Goal: Task Accomplishment & Management: Manage account settings

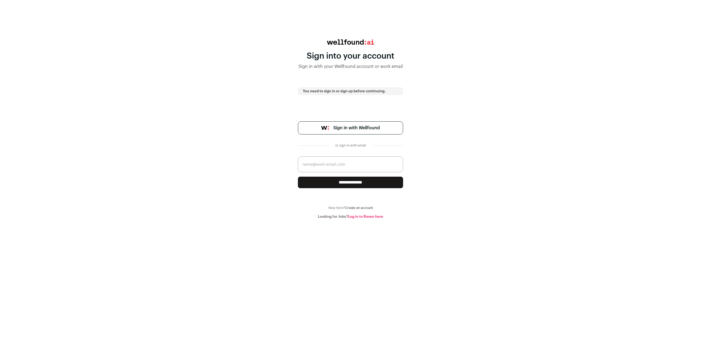
click at [362, 129] on span "Sign in with Wellfound" at bounding box center [356, 128] width 47 height 7
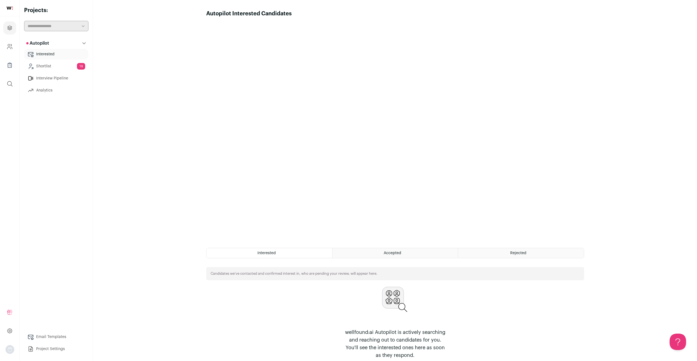
click at [63, 64] on link "Shortlist 18" at bounding box center [56, 66] width 64 height 11
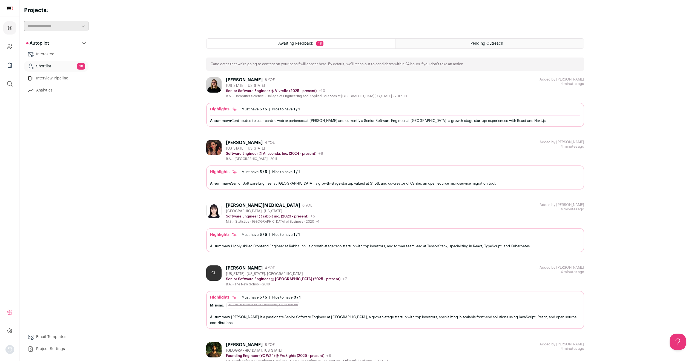
scroll to position [210, 0]
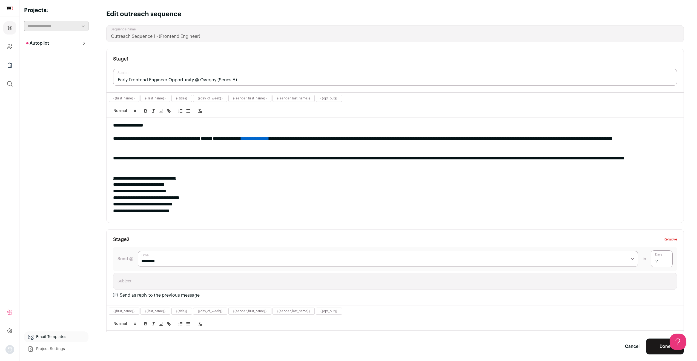
click at [446, 152] on div at bounding box center [395, 151] width 564 height 7
click at [220, 151] on div at bounding box center [395, 151] width 564 height 7
drag, startPoint x: 222, startPoint y: 137, endPoint x: 182, endPoint y: 136, distance: 39.4
click at [182, 136] on div "**********" at bounding box center [393, 141] width 560 height 13
click at [327, 145] on div "**********" at bounding box center [393, 141] width 560 height 13
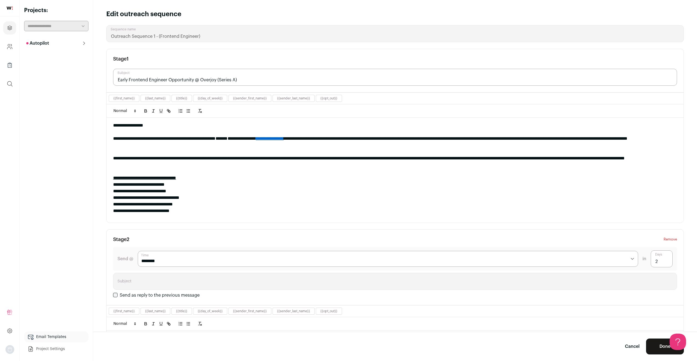
click at [327, 137] on div "**********" at bounding box center [393, 141] width 560 height 13
drag, startPoint x: 246, startPoint y: 81, endPoint x: 220, endPoint y: 79, distance: 26.0
click at [220, 79] on input "Early Frontend Engineer Opportunity @ Overjoy (Series A)" at bounding box center [395, 77] width 564 height 17
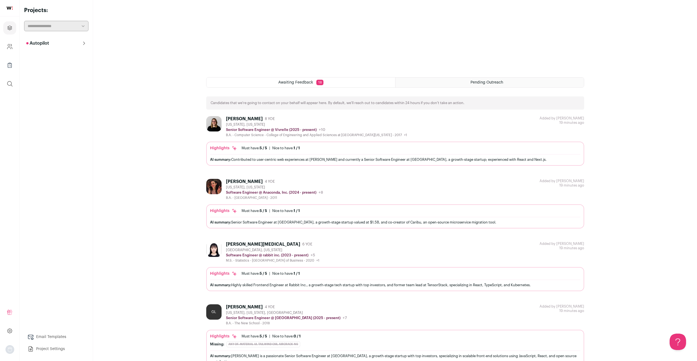
scroll to position [172, 0]
click at [335, 152] on div "Highlights Must have: 5 / 5 How many must haves have been fulfilled? | Nice to …" at bounding box center [395, 153] width 370 height 19
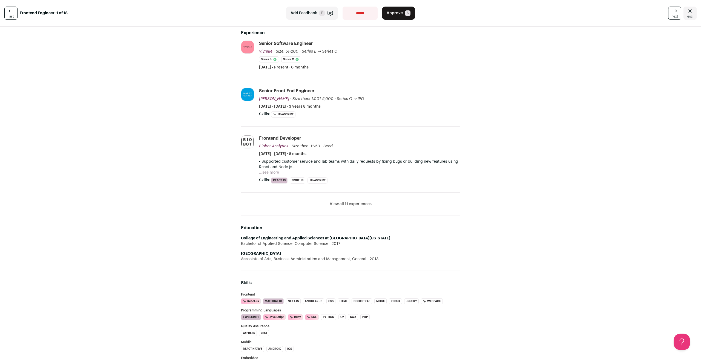
scroll to position [137, 0]
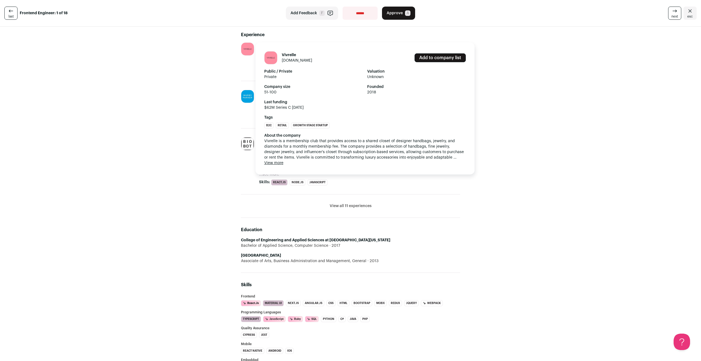
click at [246, 48] on img at bounding box center [247, 49] width 13 height 13
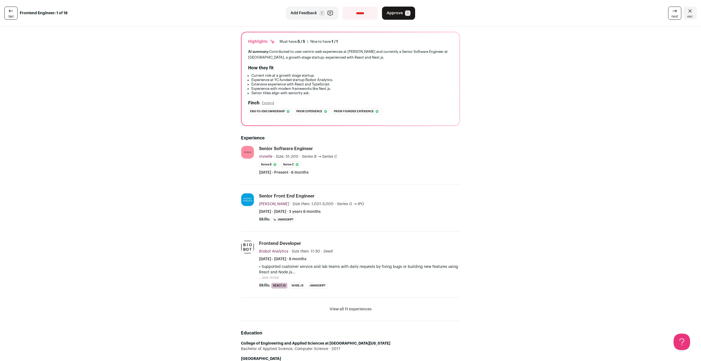
scroll to position [0, 0]
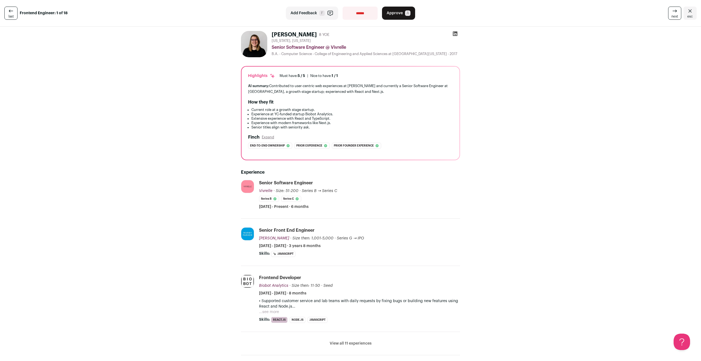
click at [453, 34] on icon at bounding box center [455, 33] width 5 height 5
click at [672, 16] on span "next" at bounding box center [674, 16] width 7 height 4
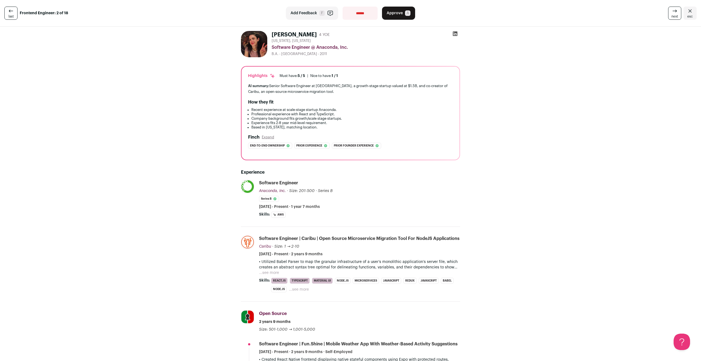
click at [458, 31] on div at bounding box center [455, 35] width 10 height 8
click at [457, 31] on div at bounding box center [455, 35] width 10 height 8
click at [453, 33] on icon at bounding box center [454, 33] width 5 height 5
click at [671, 13] on icon at bounding box center [674, 11] width 7 height 7
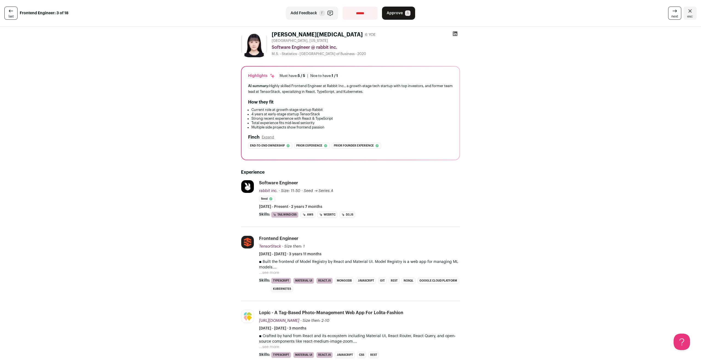
click at [671, 12] on icon at bounding box center [674, 11] width 7 height 7
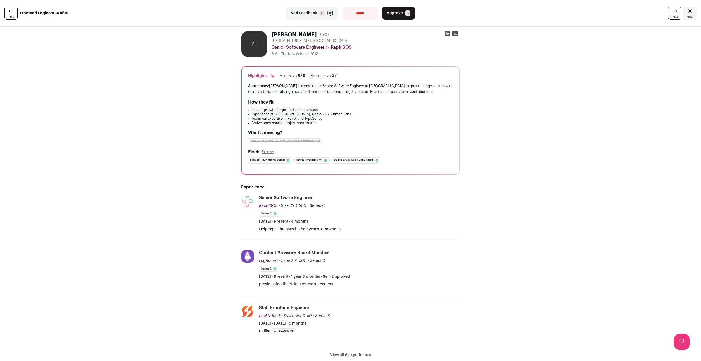
click at [671, 12] on icon at bounding box center [674, 11] width 7 height 7
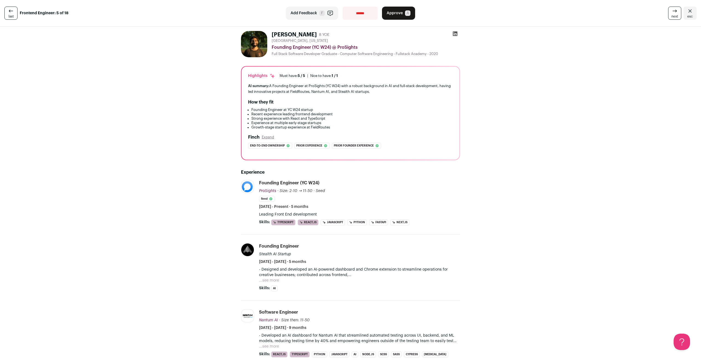
click at [668, 13] on link "next" at bounding box center [674, 13] width 13 height 13
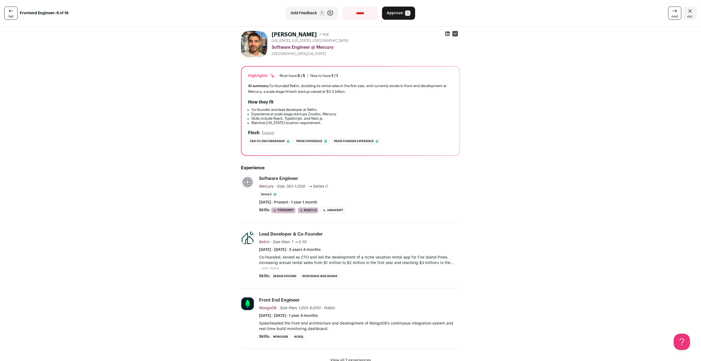
click at [440, 15] on div "**********" at bounding box center [351, 13] width 228 height 13
click at [573, 68] on div "Trey Granderson 7 YOE New York, New York, United States Software Engineer @ Mer…" at bounding box center [350, 311] width 701 height 568
click at [117, 38] on div "Trey Granderson 7 YOE New York, New York, United States Software Engineer @ Mer…" at bounding box center [350, 311] width 701 height 568
click at [668, 19] on link "next" at bounding box center [674, 13] width 13 height 13
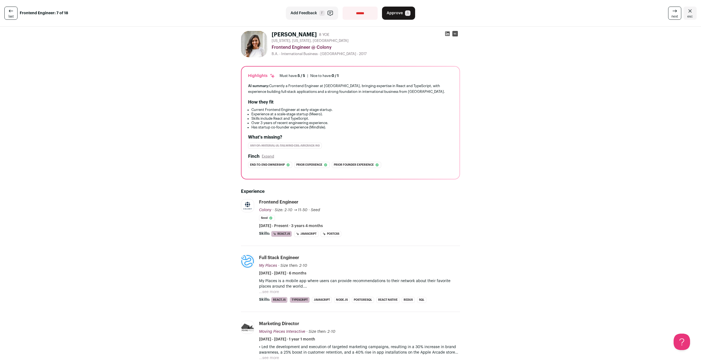
click at [668, 19] on link "next" at bounding box center [674, 13] width 13 height 13
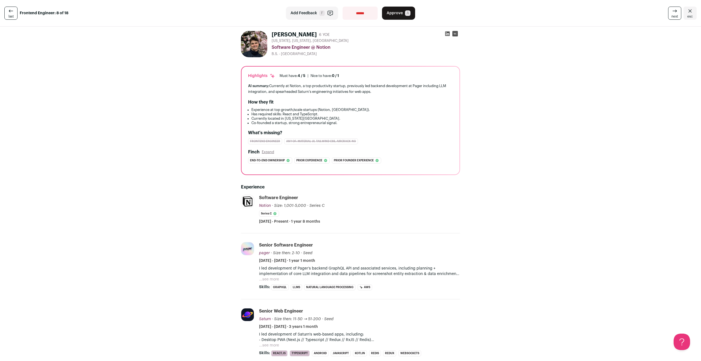
click at [668, 19] on link "next" at bounding box center [674, 13] width 13 height 13
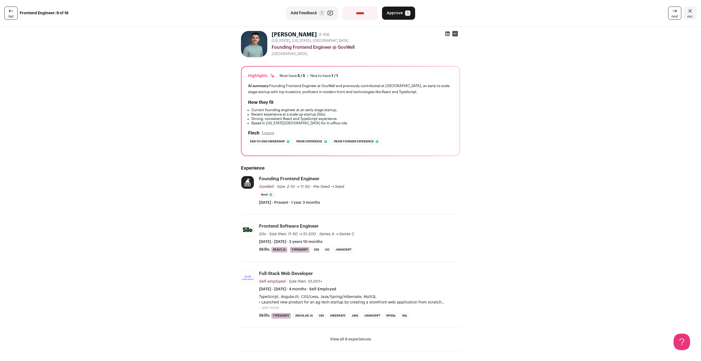
click at [668, 19] on link "next" at bounding box center [674, 13] width 13 height 13
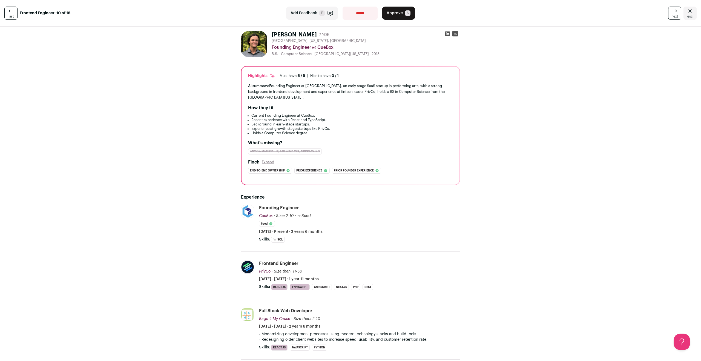
click at [669, 19] on link "next" at bounding box center [674, 13] width 13 height 13
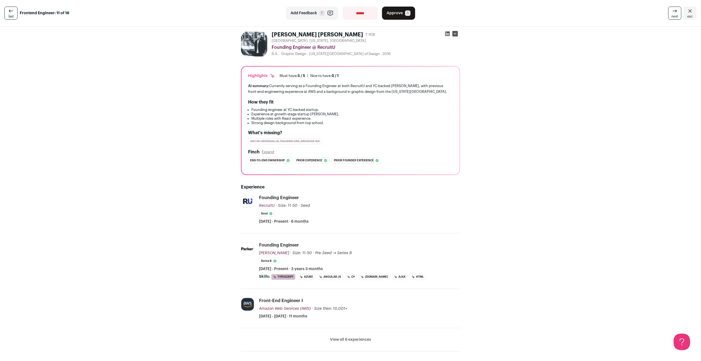
click at [668, 19] on link "next" at bounding box center [674, 13] width 13 height 13
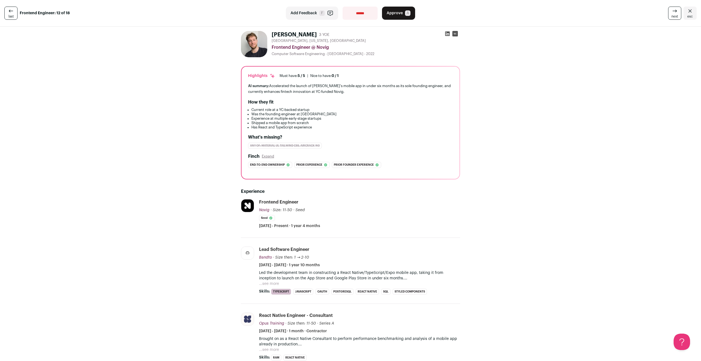
click at [668, 19] on link "next" at bounding box center [674, 13] width 13 height 13
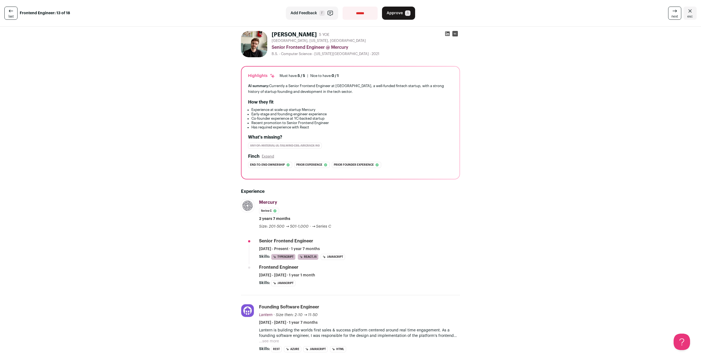
click at [668, 19] on link "next" at bounding box center [674, 13] width 13 height 13
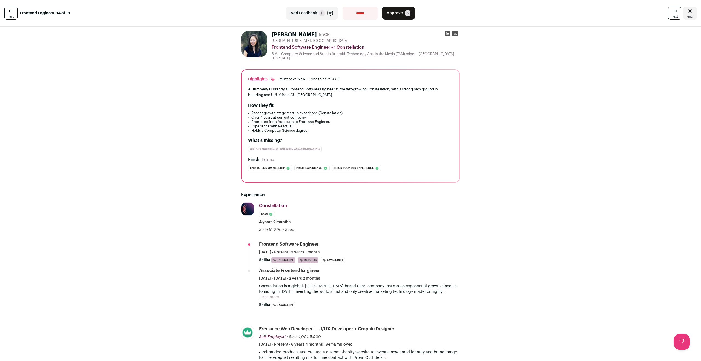
click at [668, 19] on link "next" at bounding box center [674, 13] width 13 height 13
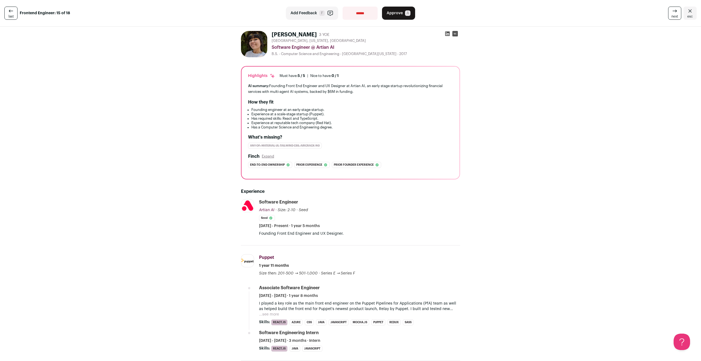
click at [8, 14] on icon at bounding box center [11, 11] width 7 height 7
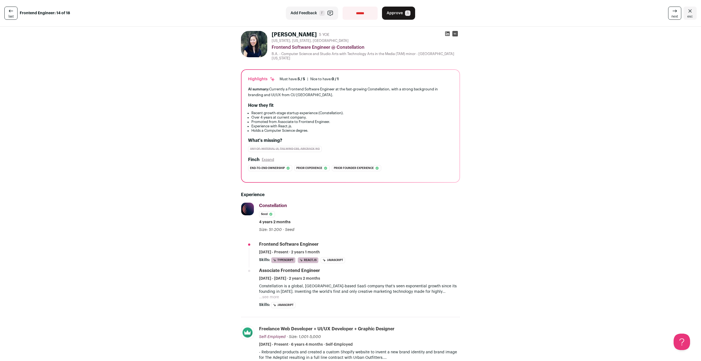
click at [447, 35] on icon at bounding box center [447, 33] width 5 height 5
click at [671, 11] on icon at bounding box center [674, 11] width 7 height 7
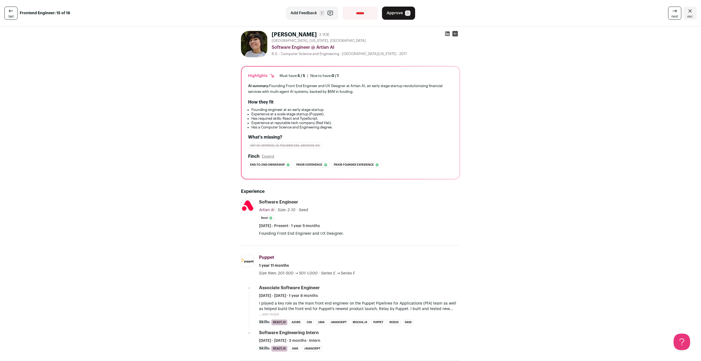
click at [673, 11] on icon at bounding box center [675, 11] width 4 height 0
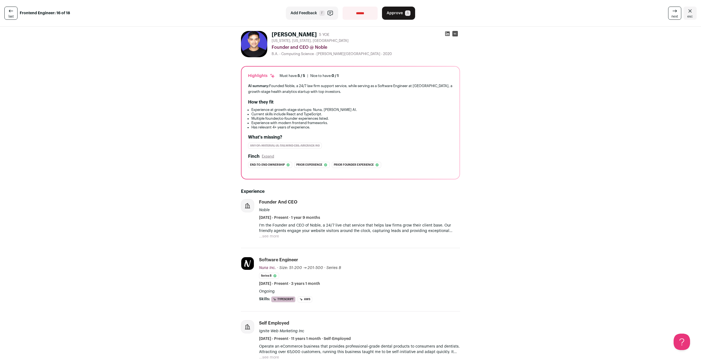
click at [673, 11] on icon at bounding box center [675, 11] width 4 height 0
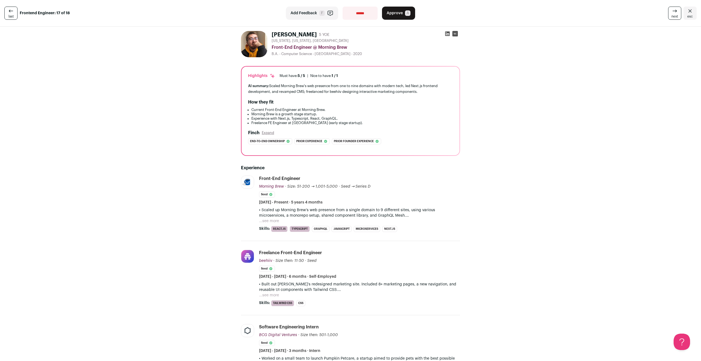
click at [392, 14] on span "Approve" at bounding box center [395, 12] width 16 height 5
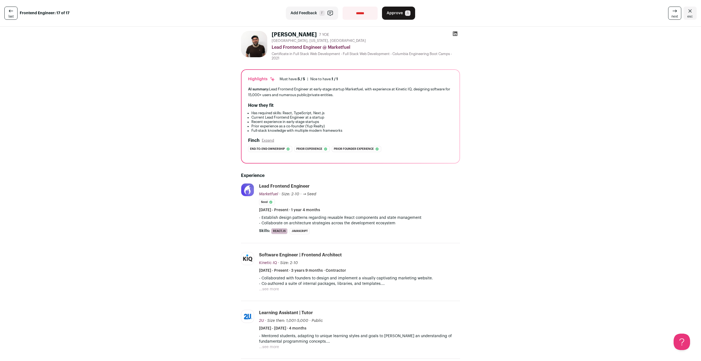
click at [577, 63] on div "Yoni David 7 YOE Queens County, New York, United States Lead Frontend Engineer …" at bounding box center [350, 321] width 701 height 588
click at [598, 66] on div "Yoni David 7 YOE Queens County, New York, United States Lead Frontend Engineer …" at bounding box center [350, 321] width 701 height 588
click at [671, 10] on icon at bounding box center [674, 11] width 7 height 7
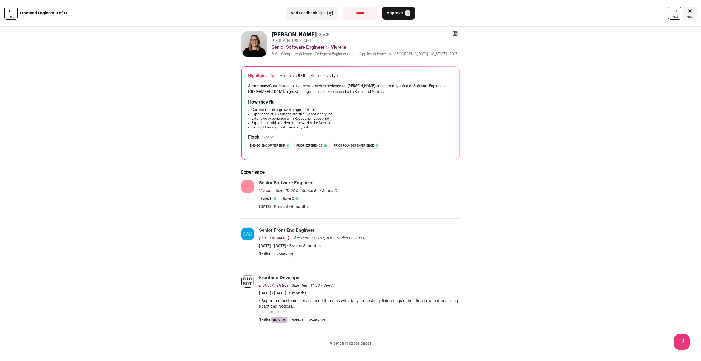
click at [671, 10] on icon at bounding box center [674, 11] width 7 height 7
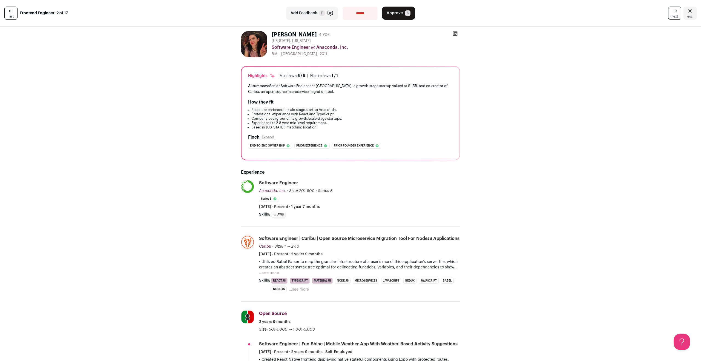
click at [671, 10] on icon at bounding box center [674, 11] width 7 height 7
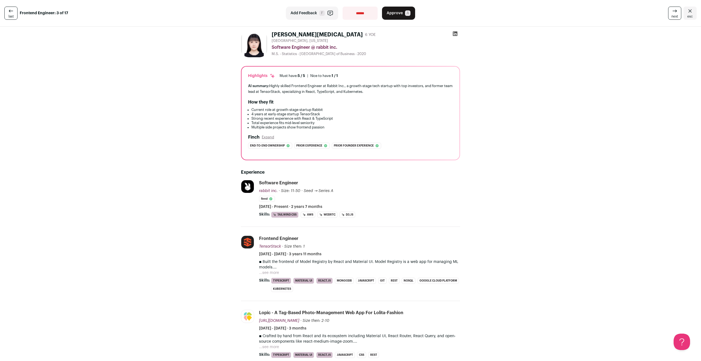
click at [689, 12] on icon "Close" at bounding box center [690, 11] width 7 height 7
